Goal: Task Accomplishment & Management: Manage account settings

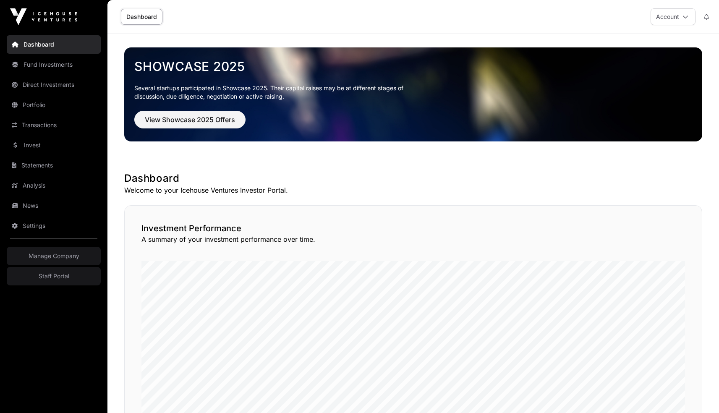
click at [58, 224] on link "Settings" at bounding box center [54, 225] width 94 height 18
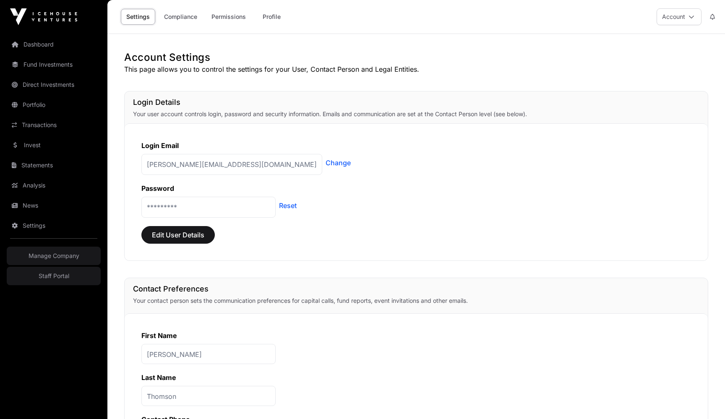
click at [175, 24] on link "Compliance" at bounding box center [181, 17] width 44 height 16
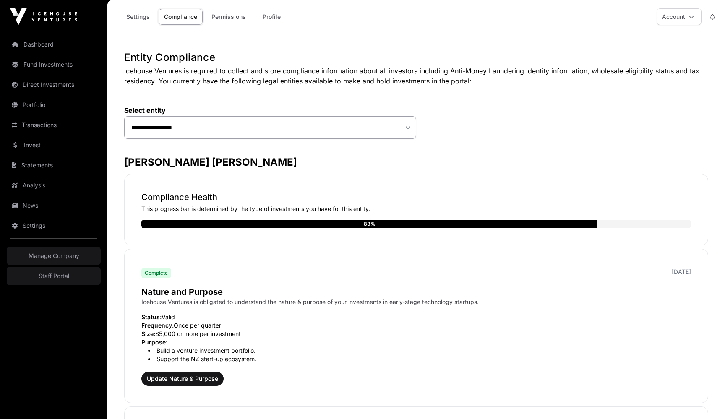
click at [229, 17] on link "Permissions" at bounding box center [228, 17] width 45 height 16
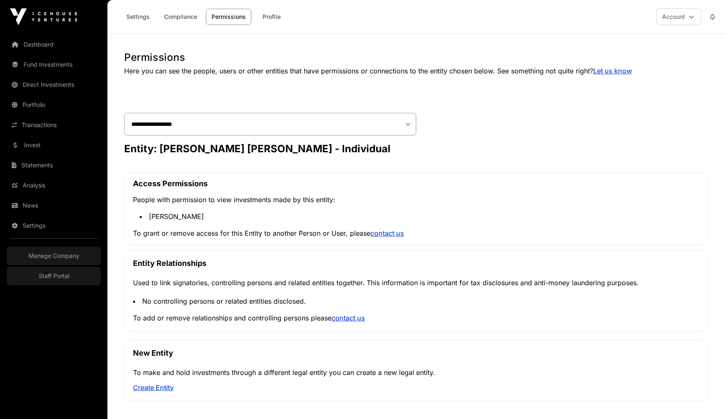
click at [277, 18] on link "Profile" at bounding box center [272, 17] width 34 height 16
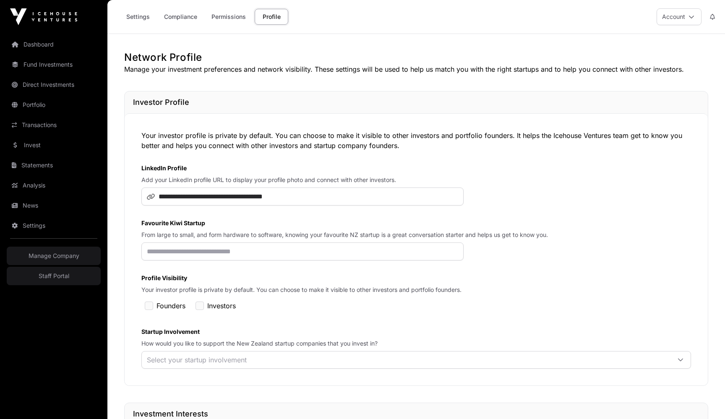
click at [138, 21] on link "Settings" at bounding box center [138, 17] width 34 height 16
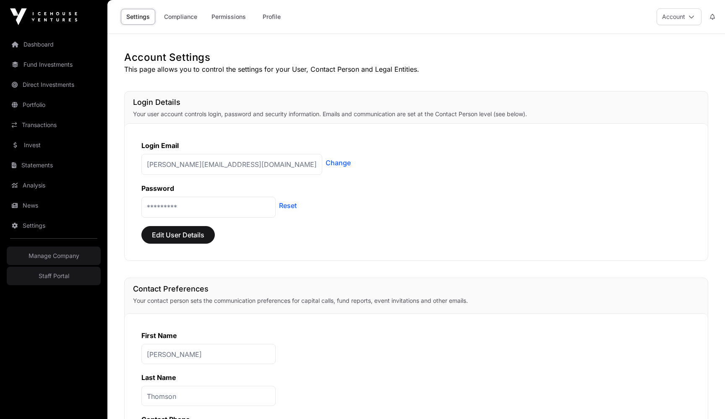
click at [66, 278] on link "Staff Portal" at bounding box center [54, 276] width 94 height 18
